Goal: Task Accomplishment & Management: Manage account settings

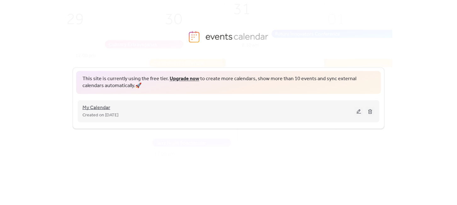
click at [97, 108] on span "My Calendar" at bounding box center [97, 108] width 28 height 8
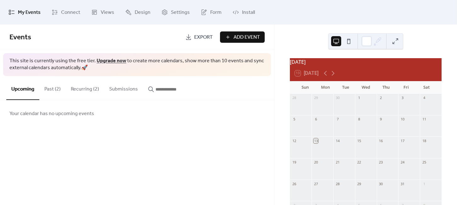
click at [80, 88] on button "Recurring (2)" at bounding box center [85, 87] width 38 height 23
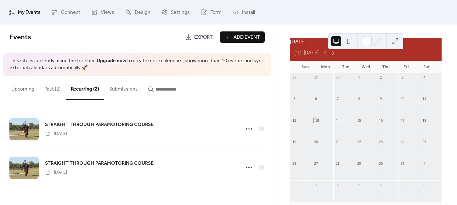
scroll to position [36, 0]
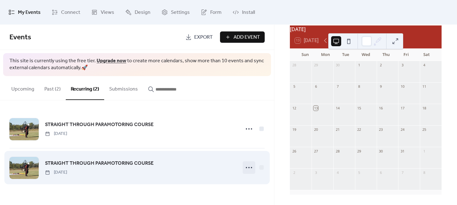
click at [249, 169] on icon at bounding box center [249, 168] width 10 height 10
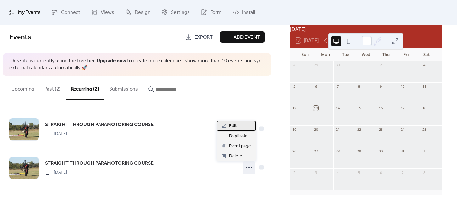
click at [231, 125] on span "Edit" at bounding box center [233, 127] width 8 height 8
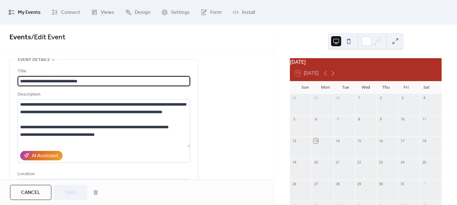
click at [26, 15] on span "My Events" at bounding box center [29, 13] width 23 height 10
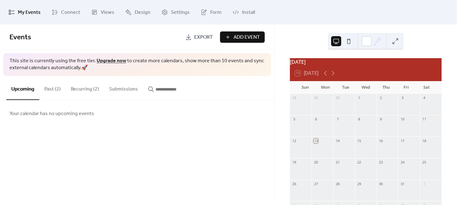
click at [85, 91] on button "Recurring (2)" at bounding box center [85, 87] width 38 height 23
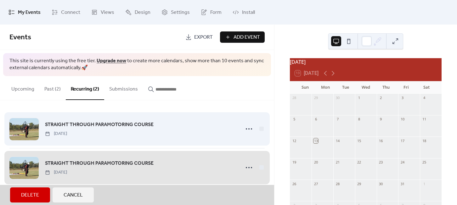
click at [247, 128] on div "STRAIGHT THROUGH PARAMOTORING COURSE Monday, May 19, 2025" at bounding box center [136, 129] width 255 height 38
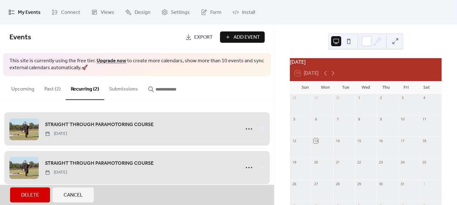
click at [72, 197] on span "Cancel" at bounding box center [73, 196] width 19 height 8
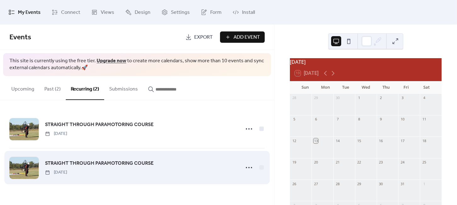
click at [150, 177] on div "STRAIGHT THROUGH PARAMOTORING COURSE Monday, June 2, 2025" at bounding box center [136, 168] width 255 height 38
click at [124, 163] on span "STRAIGHT THROUGH PARAMOTORING COURSE" at bounding box center [99, 164] width 109 height 8
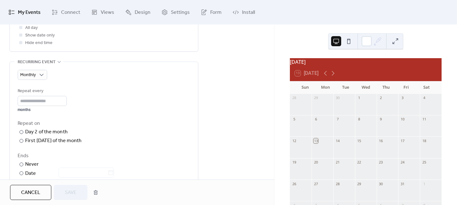
scroll to position [260, 0]
click at [142, 154] on div "Ends" at bounding box center [103, 157] width 171 height 8
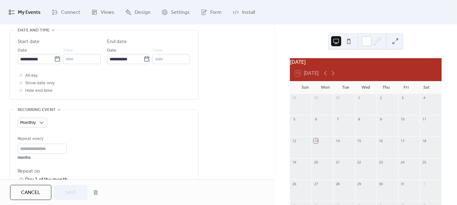
scroll to position [213, 0]
click at [38, 148] on input "*" at bounding box center [42, 149] width 49 height 10
click at [123, 128] on div "Monthly Repeat every * months Repeat on ​ Day 2 of the month ​ First Monday of …" at bounding box center [104, 185] width 173 height 137
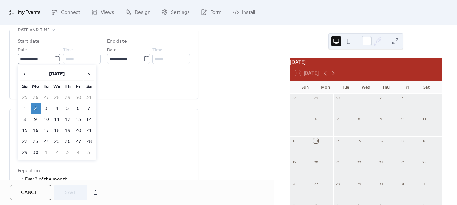
click at [54, 59] on icon at bounding box center [57, 59] width 6 height 6
click at [54, 59] on input "**********" at bounding box center [36, 59] width 37 height 10
click at [89, 75] on span "›" at bounding box center [88, 74] width 9 height 13
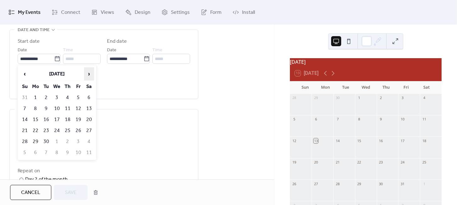
click at [89, 75] on span "›" at bounding box center [88, 74] width 9 height 13
click at [20, 70] on span "‹" at bounding box center [24, 74] width 9 height 13
click at [33, 107] on td "6" at bounding box center [36, 109] width 10 height 10
type input "**********"
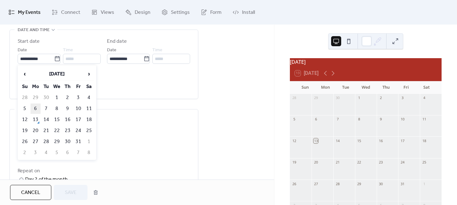
type input "**********"
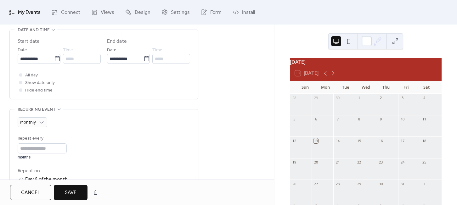
click at [66, 190] on span "Save" at bounding box center [71, 193] width 12 height 8
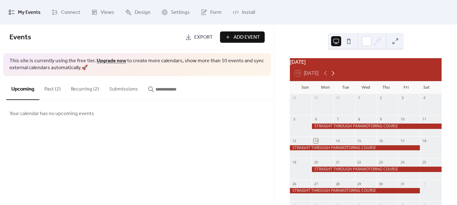
click at [333, 76] on icon at bounding box center [333, 74] width 8 height 8
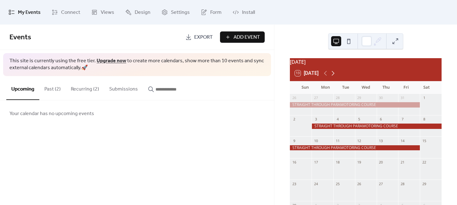
click at [333, 76] on icon at bounding box center [333, 74] width 8 height 8
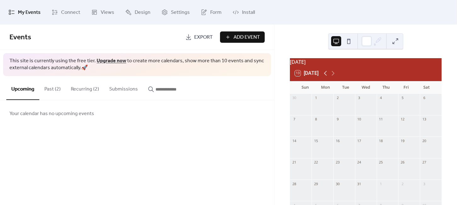
click at [326, 77] on icon at bounding box center [326, 74] width 8 height 8
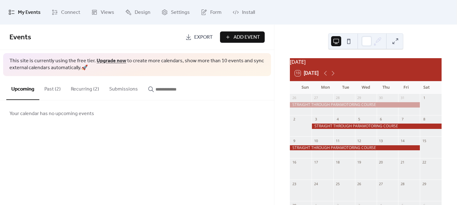
click at [83, 91] on button "Recurring (2)" at bounding box center [85, 87] width 38 height 23
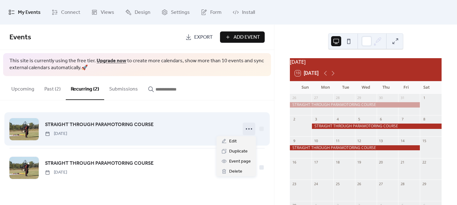
click at [249, 128] on icon at bounding box center [249, 129] width 10 height 10
click at [130, 124] on span "STRAIGHT THROUGH PARAMOTORING COURSE" at bounding box center [99, 125] width 109 height 8
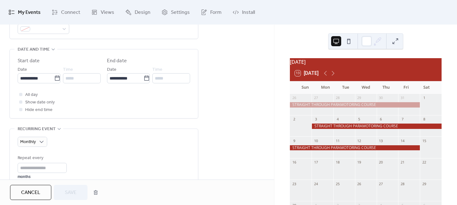
scroll to position [194, 0]
click at [56, 79] on icon at bounding box center [57, 78] width 6 height 6
click at [54, 79] on input "**********" at bounding box center [36, 78] width 37 height 10
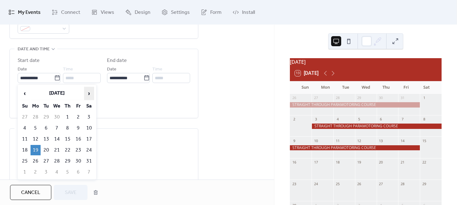
click at [86, 92] on span "›" at bounding box center [88, 93] width 9 height 13
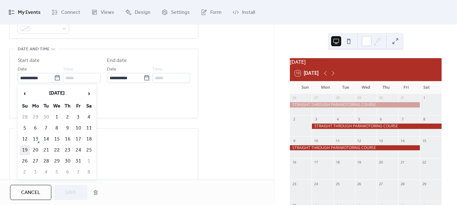
click at [24, 149] on td "19" at bounding box center [25, 150] width 10 height 10
type input "**********"
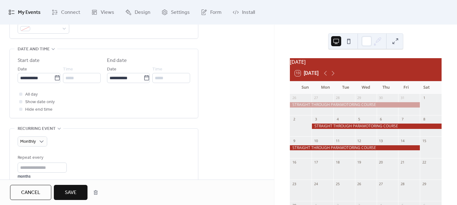
click at [70, 191] on span "Save" at bounding box center [71, 193] width 12 height 8
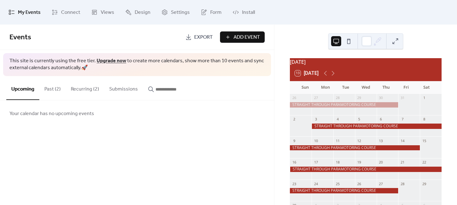
click at [333, 92] on div "Mon" at bounding box center [325, 87] width 20 height 13
click at [335, 77] on icon at bounding box center [333, 74] width 8 height 8
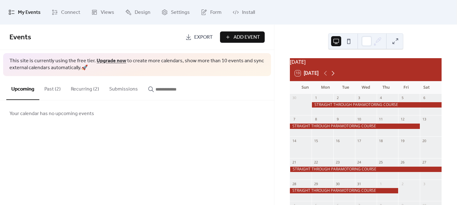
click at [335, 77] on icon at bounding box center [333, 74] width 8 height 8
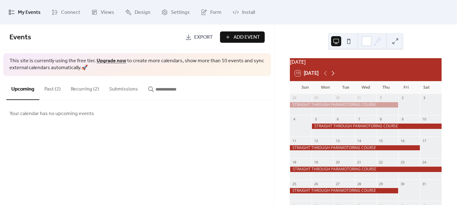
click at [335, 77] on icon at bounding box center [333, 74] width 8 height 8
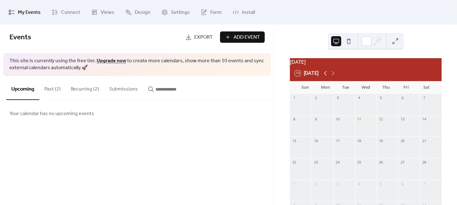
click at [326, 77] on icon at bounding box center [326, 74] width 8 height 8
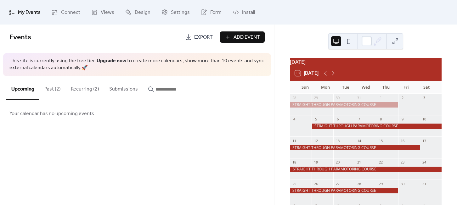
click at [84, 90] on button "Recurring (2)" at bounding box center [85, 87] width 38 height 23
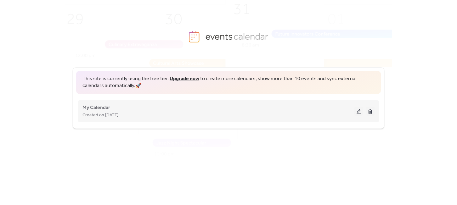
click at [358, 111] on button at bounding box center [359, 110] width 9 height 9
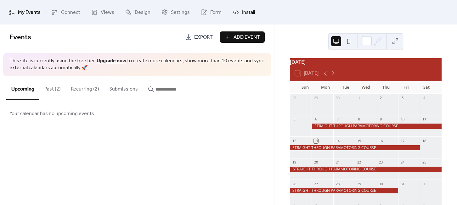
click at [242, 12] on span "Install" at bounding box center [248, 13] width 13 height 10
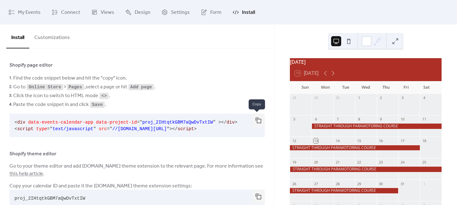
click at [260, 120] on button "button" at bounding box center [258, 121] width 13 height 14
click at [197, 127] on span ">" at bounding box center [195, 129] width 3 height 5
click at [255, 117] on button "button" at bounding box center [258, 121] width 13 height 14
click at [24, 9] on span "My Events" at bounding box center [29, 13] width 23 height 10
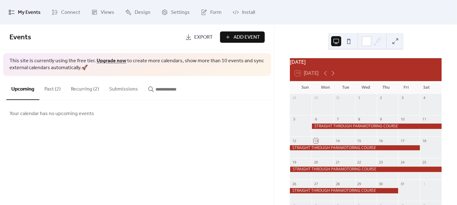
click at [24, 9] on span "My Events" at bounding box center [29, 13] width 23 height 10
click at [88, 95] on button "Recurring (2)" at bounding box center [85, 87] width 38 height 23
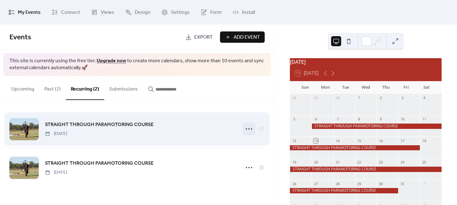
click at [247, 128] on circle at bounding box center [246, 128] width 1 height 1
click at [126, 126] on span "STRAIGHT THROUGH PARAMOTORING COURSE" at bounding box center [99, 125] width 109 height 8
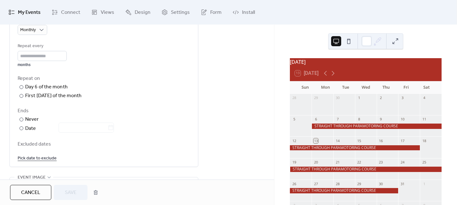
scroll to position [305, 0]
click at [20, 9] on span "My Events" at bounding box center [29, 13] width 23 height 10
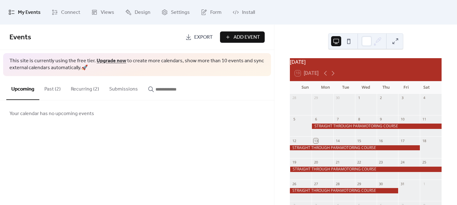
click at [84, 89] on button "Recurring (2)" at bounding box center [85, 87] width 38 height 23
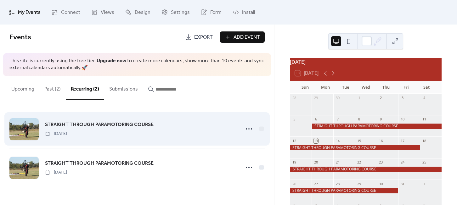
click at [183, 128] on div "STRAIGHT THROUGH PARAMOTORING COURSE [DATE]" at bounding box center [140, 129] width 191 height 16
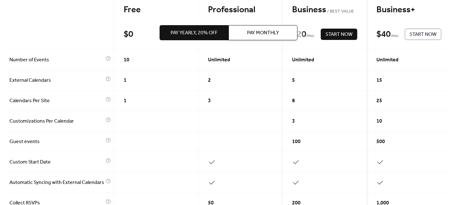
scroll to position [68, 0]
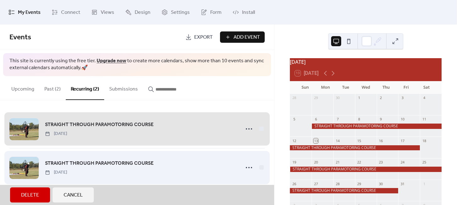
click at [265, 166] on div "STRAIGHT THROUGH PARAMOTORING COURSE Sunday, October 19, 2025" at bounding box center [136, 167] width 255 height 39
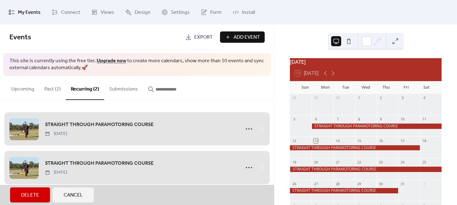
click at [171, 121] on div "STRAIGHT THROUGH PARAMOTORING COURSE [DATE]" at bounding box center [136, 129] width 255 height 38
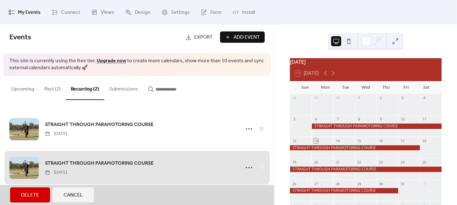
click at [262, 172] on div "STRAIGHT THROUGH PARAMOTORING COURSE Sunday, October 19, 2025" at bounding box center [136, 167] width 255 height 39
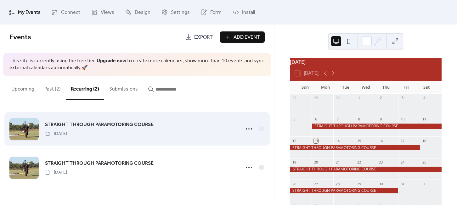
click at [97, 128] on span "STRAIGHT THROUGH PARAMOTORING COURSE" at bounding box center [99, 125] width 109 height 8
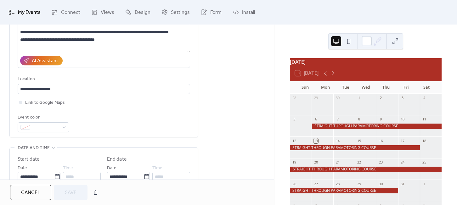
scroll to position [108, 0]
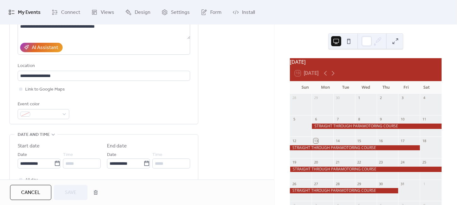
click at [37, 199] on button "Cancel" at bounding box center [30, 192] width 41 height 15
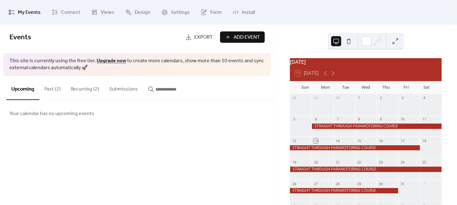
click at [85, 90] on button "Recurring (2)" at bounding box center [85, 87] width 38 height 23
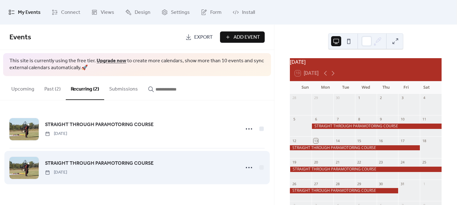
click at [128, 164] on span "STRAIGHT THROUGH PARAMOTORING COURSE" at bounding box center [99, 164] width 109 height 8
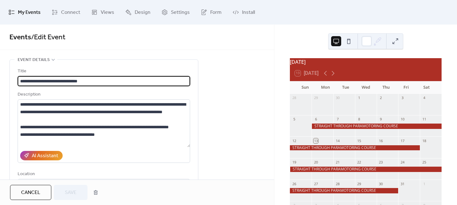
click at [25, 16] on span "My Events" at bounding box center [29, 13] width 23 height 10
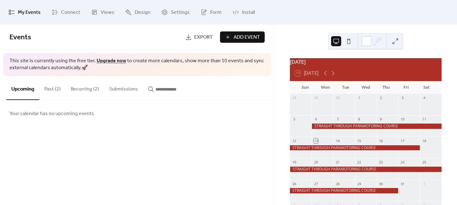
click at [48, 88] on button "Past (2)" at bounding box center [52, 87] width 26 height 23
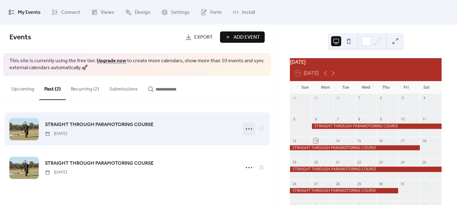
click at [248, 127] on icon at bounding box center [249, 129] width 10 height 10
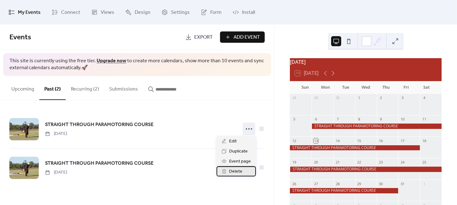
click at [240, 169] on span "Delete" at bounding box center [235, 172] width 13 height 8
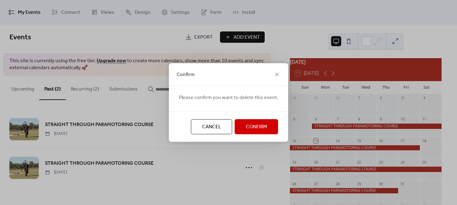
click at [260, 128] on span "Confirm" at bounding box center [256, 127] width 21 height 8
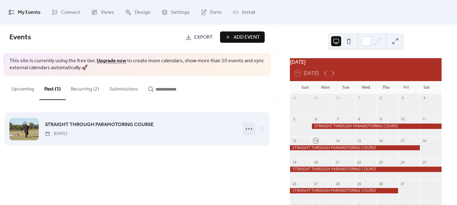
click at [247, 128] on circle at bounding box center [246, 128] width 1 height 1
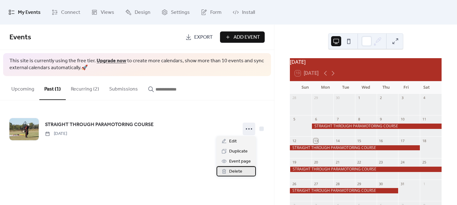
click at [243, 171] on div "Delete" at bounding box center [236, 172] width 39 height 10
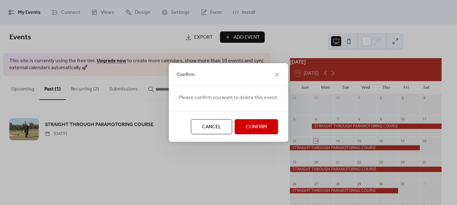
click at [256, 128] on span "Confirm" at bounding box center [256, 127] width 21 height 8
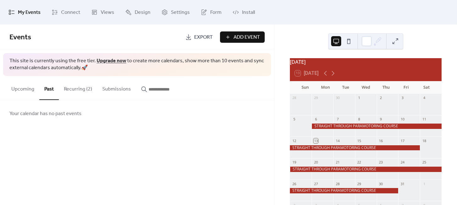
click at [80, 91] on button "Recurring (2)" at bounding box center [78, 87] width 38 height 23
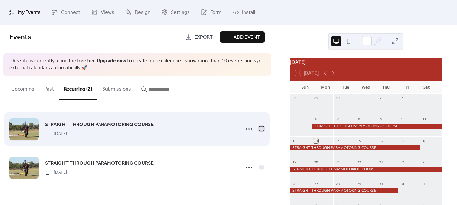
click at [261, 128] on div at bounding box center [262, 129] width 4 height 4
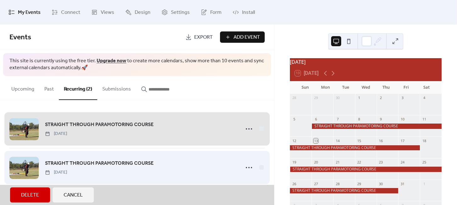
click at [258, 167] on div "STRAIGHT THROUGH PARAMOTORING COURSE Sunday, October 19, 2025" at bounding box center [136, 167] width 255 height 39
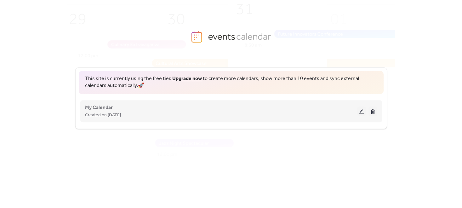
click at [106, 112] on span "Created on [DATE]" at bounding box center [103, 115] width 36 height 8
click at [360, 111] on button at bounding box center [361, 110] width 9 height 9
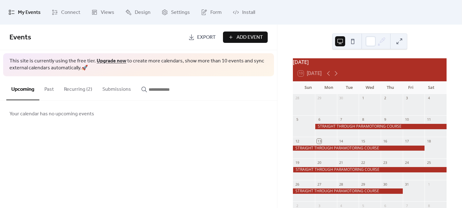
click at [86, 91] on button "Recurring (2)" at bounding box center [78, 87] width 38 height 23
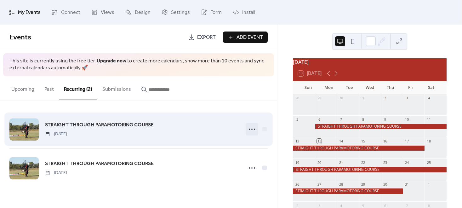
click at [249, 127] on icon at bounding box center [252, 129] width 10 height 10
click at [172, 127] on div "STRAIGHT THROUGH PARAMOTORING COURSE [DATE]" at bounding box center [142, 129] width 194 height 16
click at [121, 123] on span "STRAIGHT THROUGH PARAMOTORING COURSE" at bounding box center [99, 125] width 109 height 8
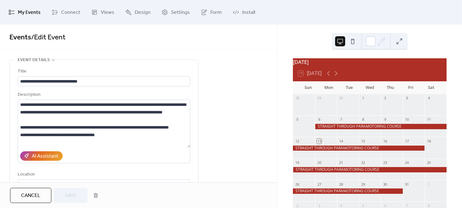
click at [27, 11] on span "My Events" at bounding box center [29, 13] width 23 height 10
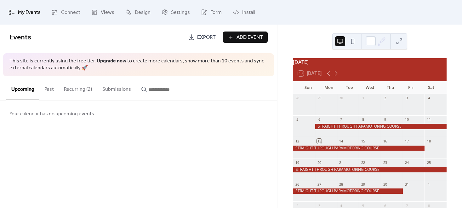
click at [81, 88] on button "Recurring (2)" at bounding box center [78, 87] width 38 height 23
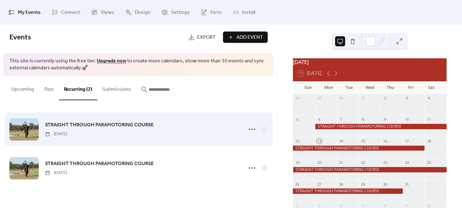
click at [131, 128] on span "STRAIGHT THROUGH PARAMOTORING COURSE" at bounding box center [99, 125] width 109 height 8
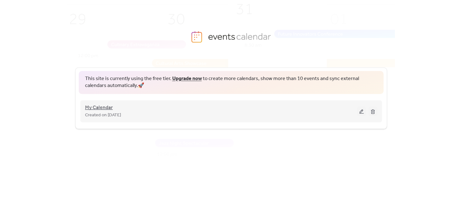
click at [103, 109] on span "My Calendar" at bounding box center [99, 108] width 28 height 8
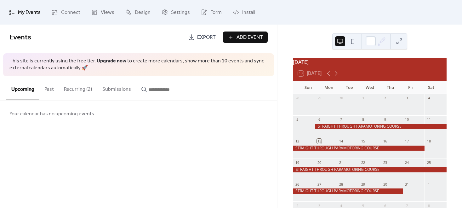
click at [76, 88] on button "Recurring (2)" at bounding box center [78, 87] width 38 height 23
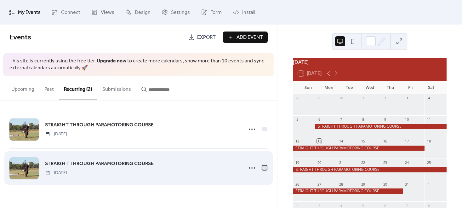
click at [266, 168] on div at bounding box center [264, 167] width 4 height 4
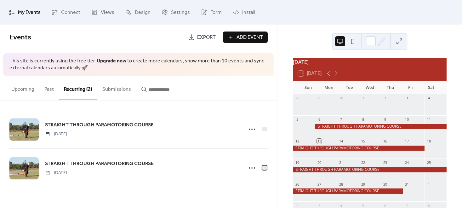
click at [266, 168] on div at bounding box center [264, 167] width 4 height 4
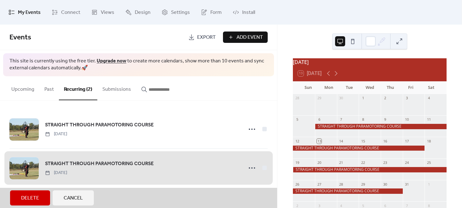
click at [266, 168] on div "STRAIGHT THROUGH PARAMOTORING COURSE Sunday, October 19, 2025" at bounding box center [138, 167] width 258 height 39
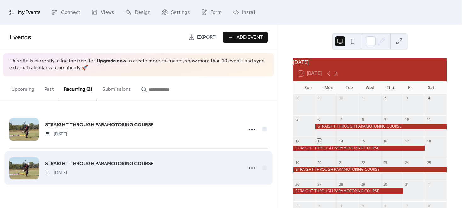
click at [57, 164] on span "STRAIGHT THROUGH PARAMOTORING COURSE" at bounding box center [99, 164] width 109 height 8
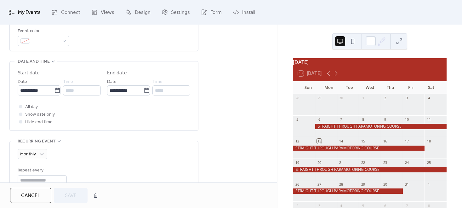
scroll to position [180, 0]
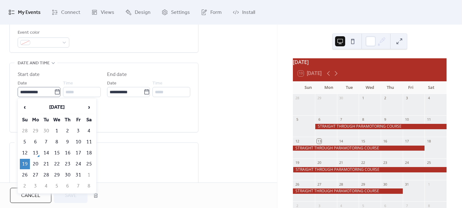
click at [54, 93] on icon at bounding box center [57, 92] width 6 height 6
click at [54, 93] on input "**********" at bounding box center [36, 92] width 37 height 10
click at [36, 161] on td "20" at bounding box center [36, 164] width 10 height 10
type input "**********"
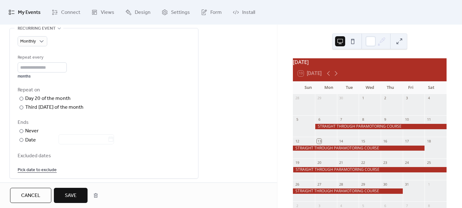
scroll to position [296, 0]
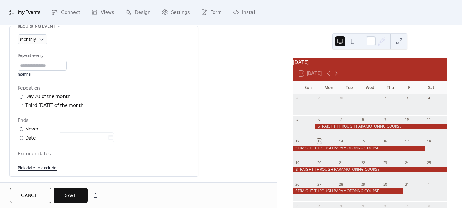
click at [77, 195] on button "Save" at bounding box center [71, 195] width 34 height 15
